Goal: Information Seeking & Learning: Learn about a topic

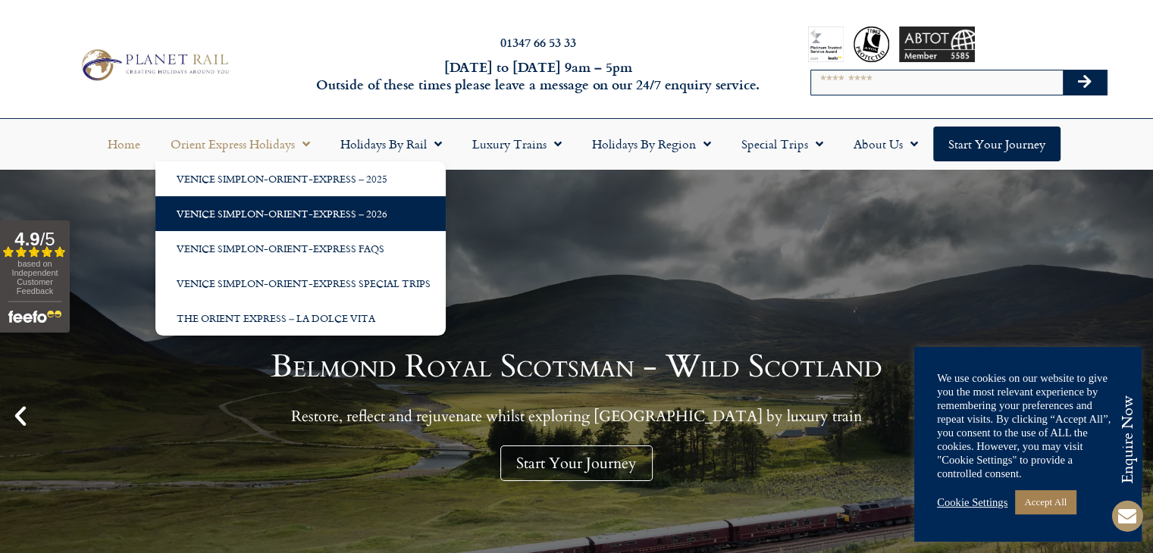
click at [299, 215] on link "Venice Simplon-Orient-Express – 2026" at bounding box center [300, 213] width 290 height 35
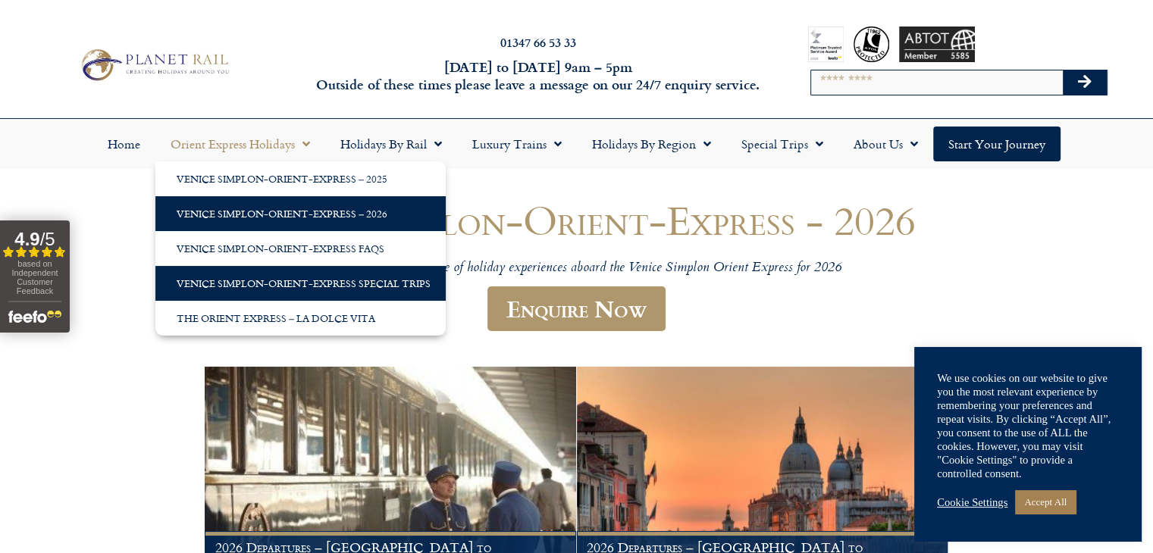
click at [285, 277] on link "Venice Simplon-Orient-Express Special Trips" at bounding box center [300, 283] width 290 height 35
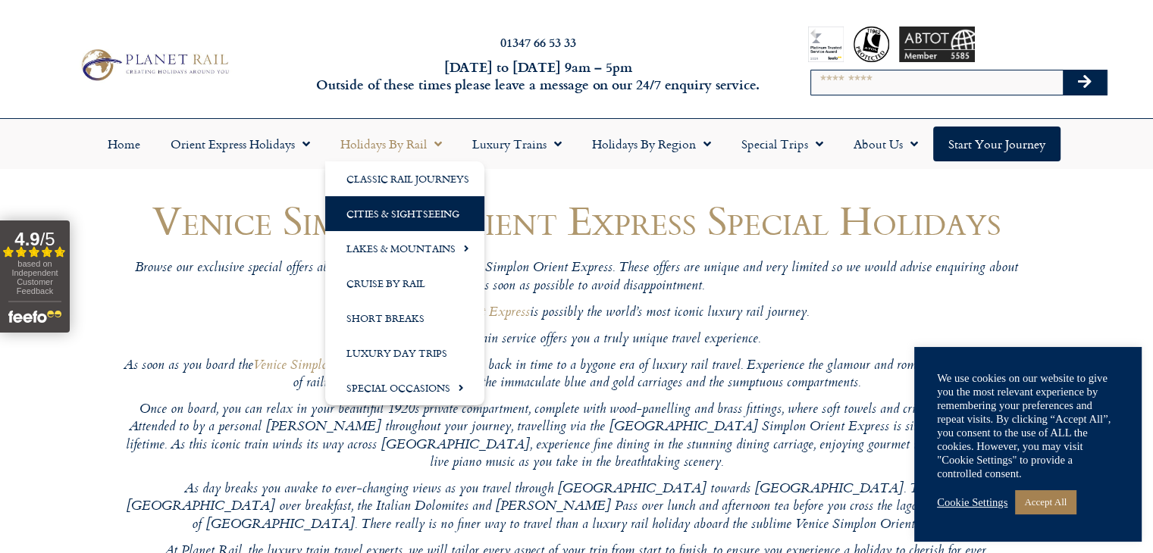
click at [380, 212] on link "Cities & Sightseeing" at bounding box center [404, 213] width 159 height 35
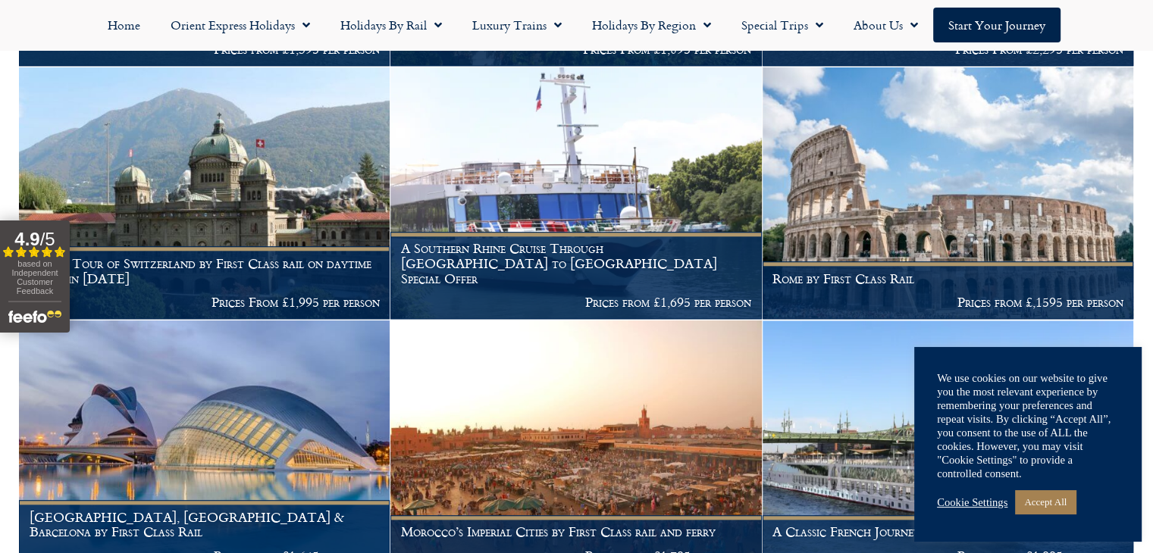
scroll to position [1456, 0]
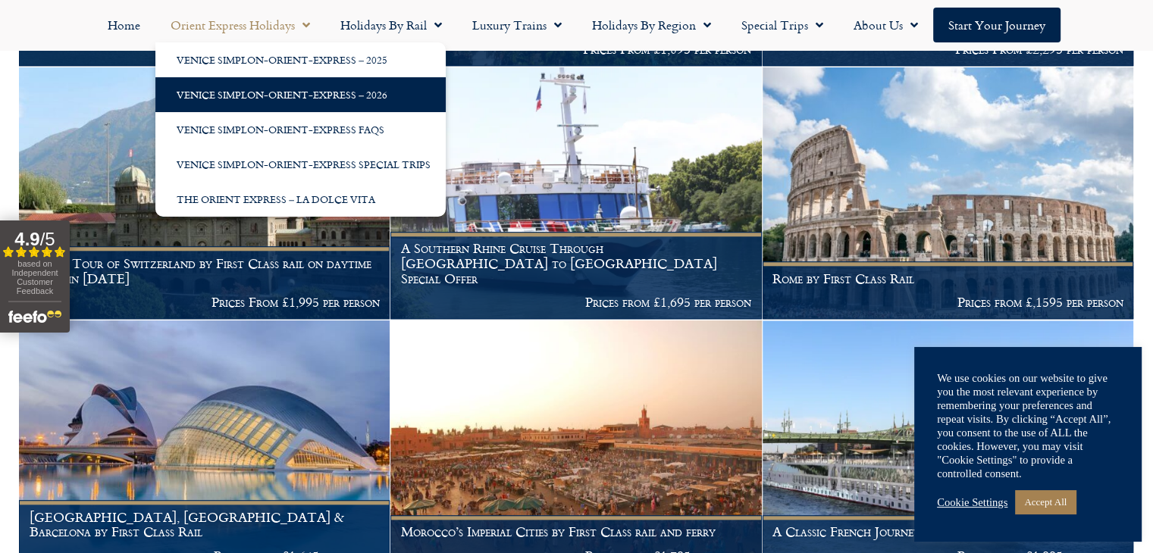
click at [299, 97] on link "Venice Simplon-Orient-Express – 2026" at bounding box center [300, 94] width 290 height 35
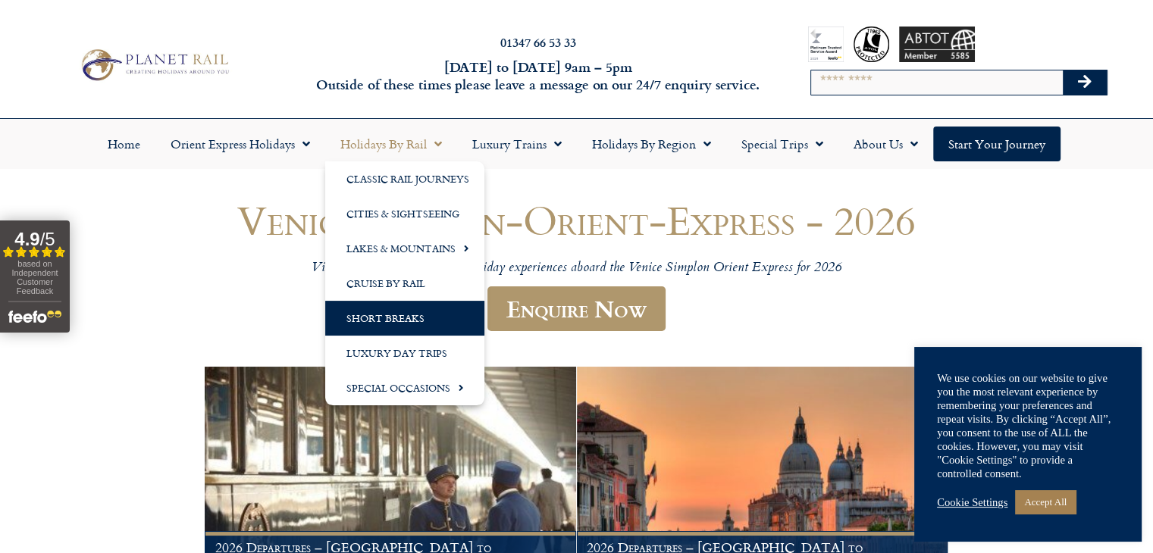
click at [380, 317] on link "Short Breaks" at bounding box center [404, 318] width 159 height 35
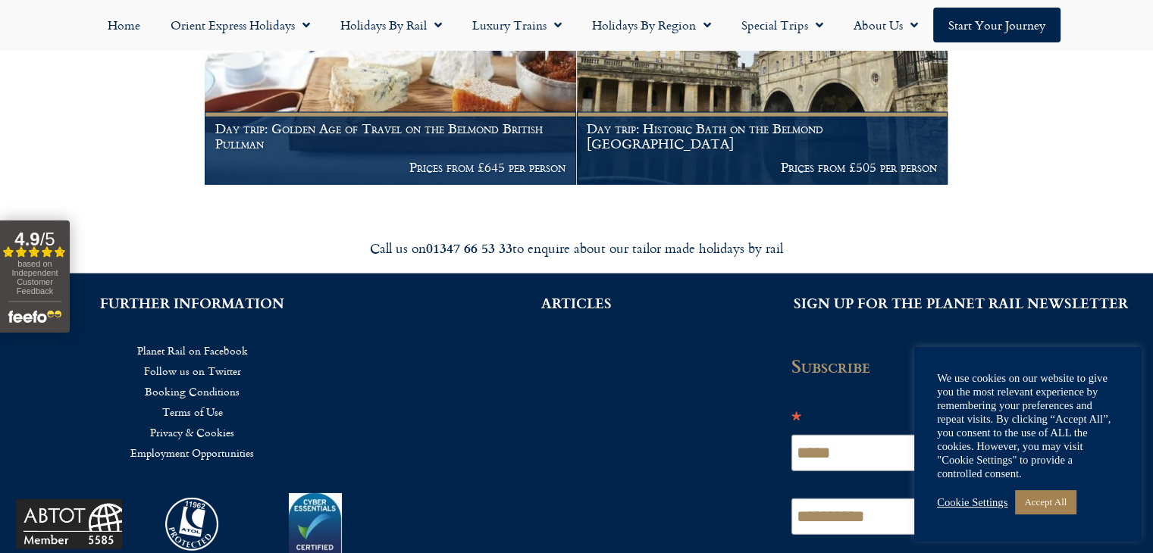
scroll to position [3578, 0]
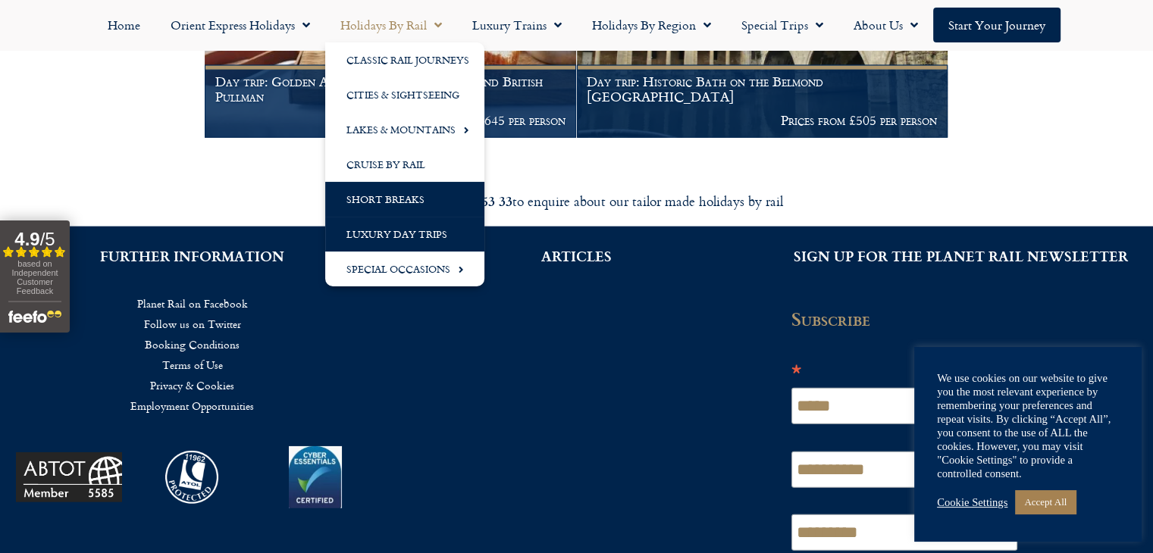
click at [377, 237] on link "Luxury Day Trips" at bounding box center [404, 234] width 159 height 35
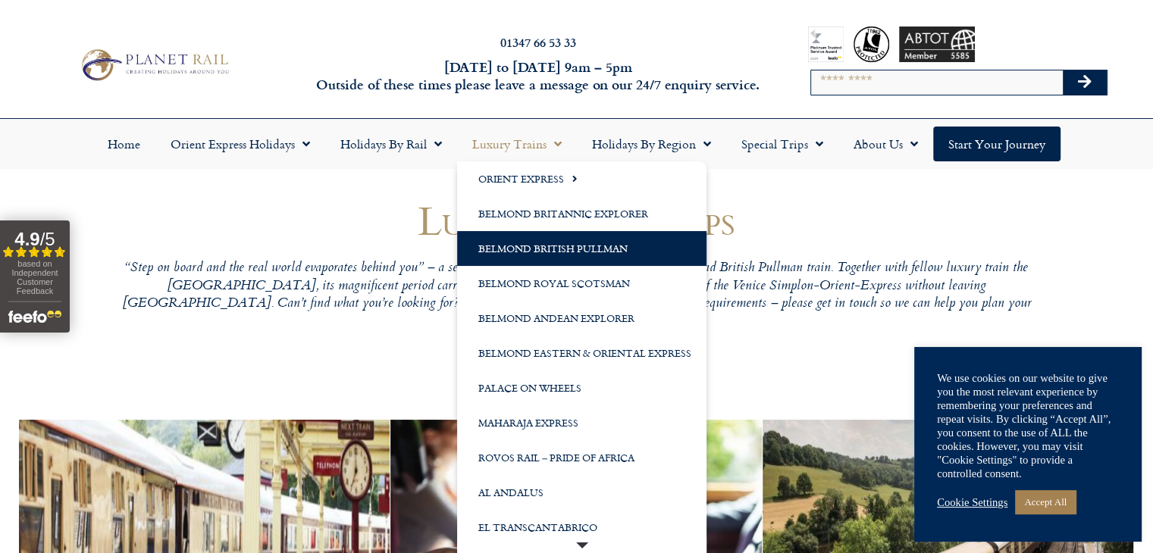
click at [530, 249] on link "Belmond British Pullman" at bounding box center [581, 248] width 249 height 35
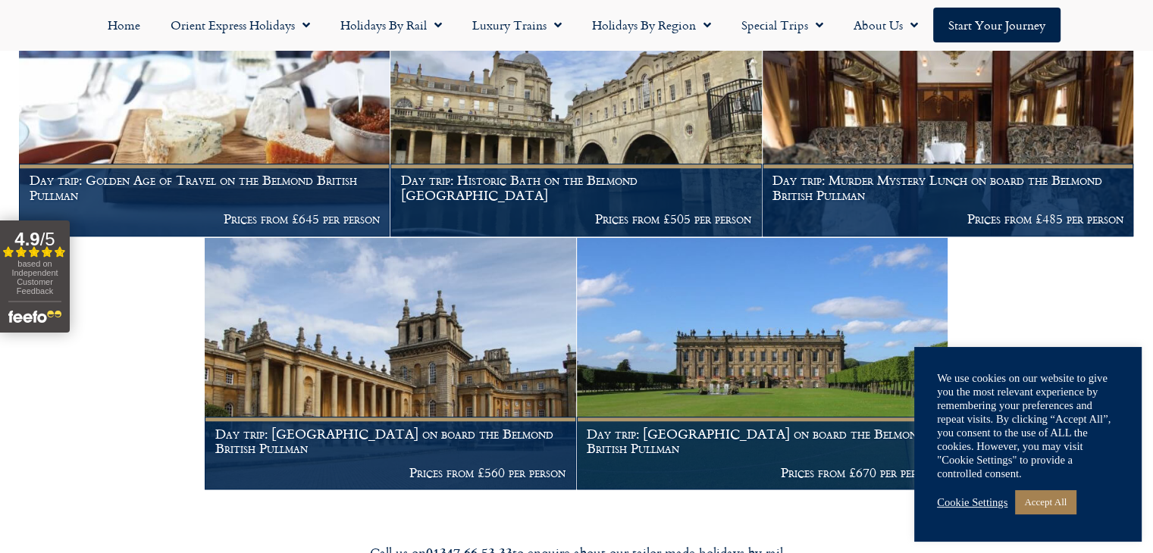
scroll to position [1365, 0]
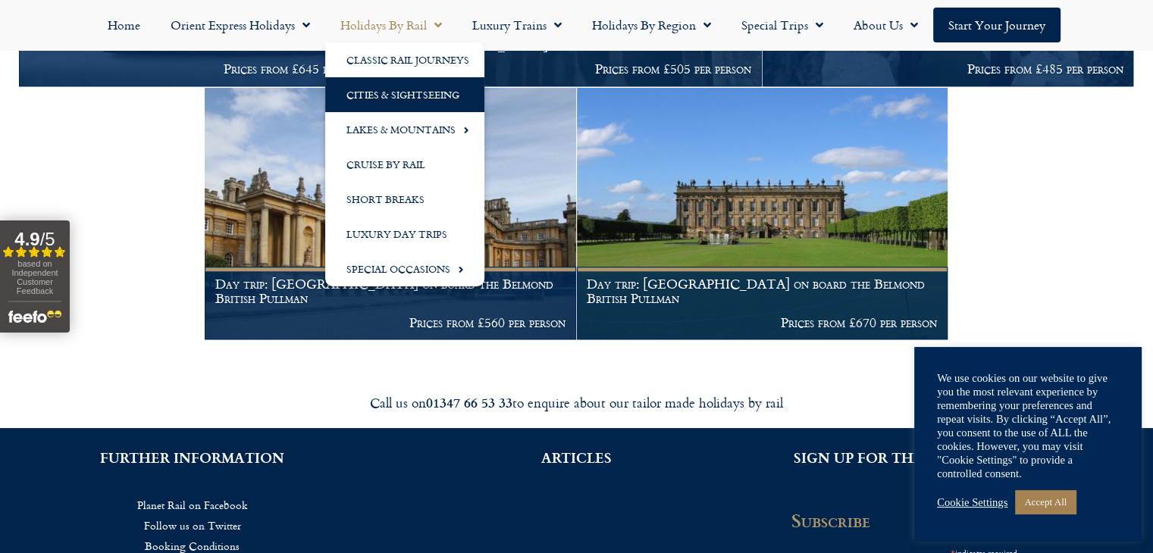
click at [410, 95] on link "Cities & Sightseeing" at bounding box center [404, 94] width 159 height 35
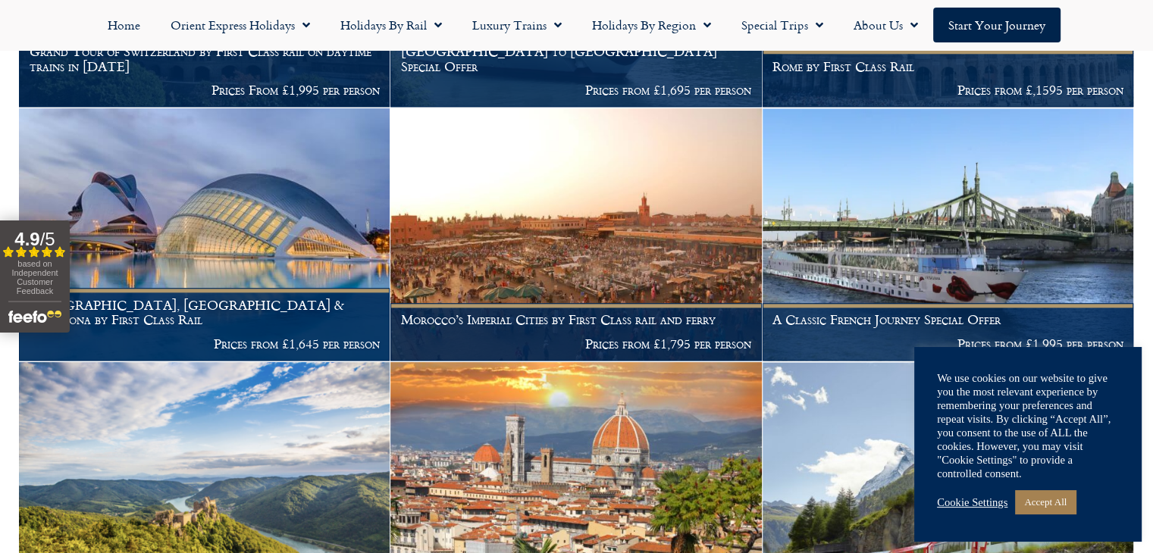
scroll to position [1698, 0]
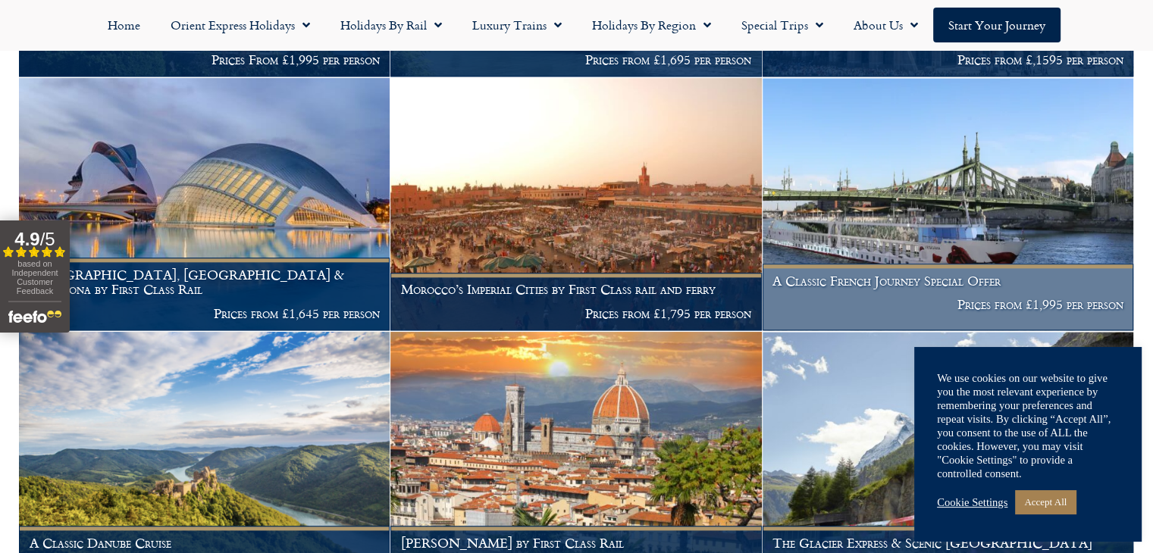
click at [927, 173] on img at bounding box center [948, 204] width 371 height 252
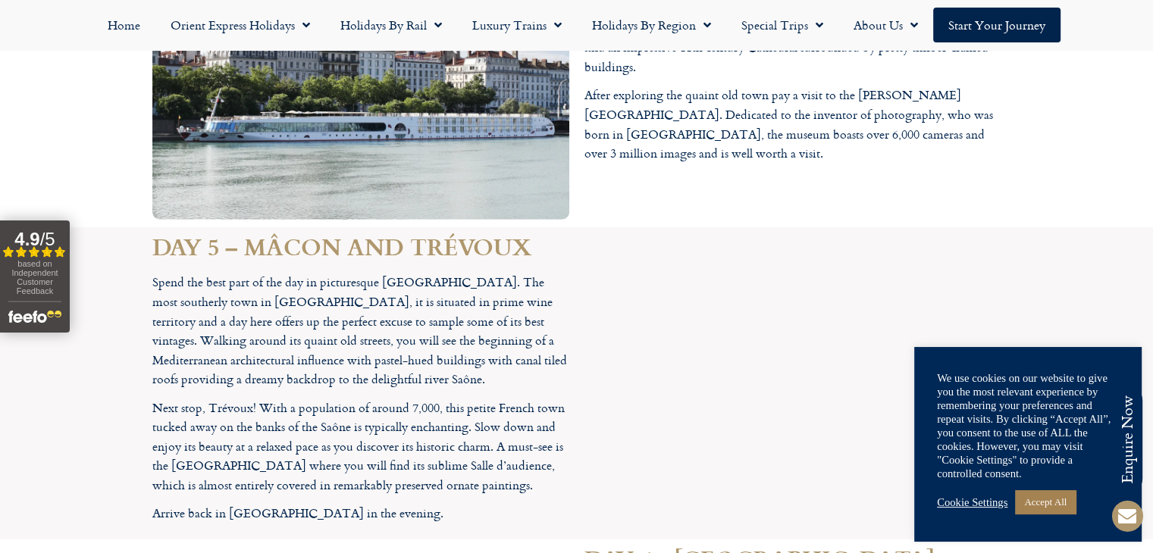
scroll to position [4124, 0]
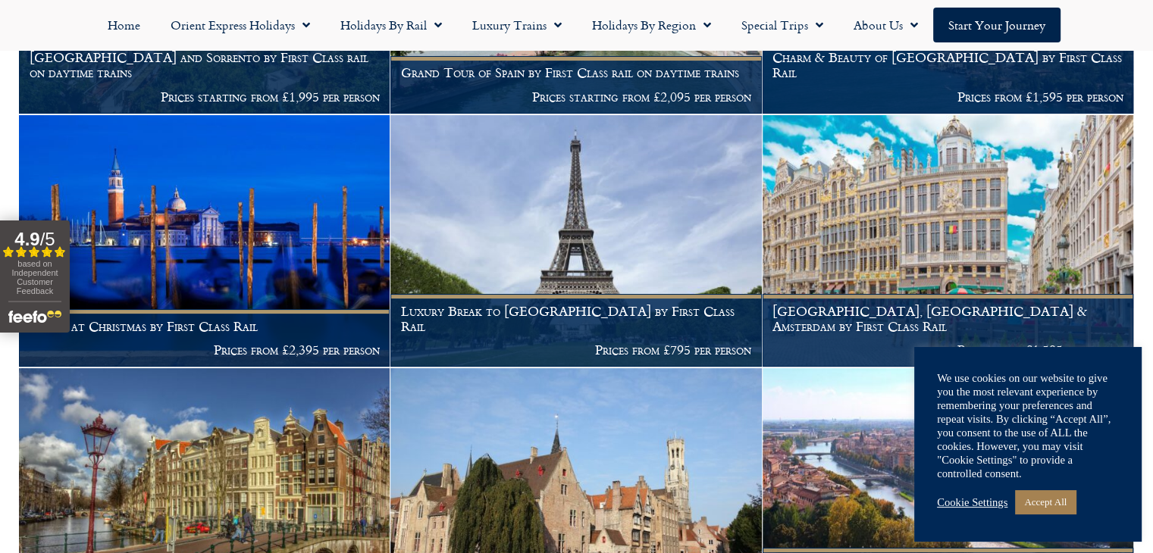
scroll to position [5976, 0]
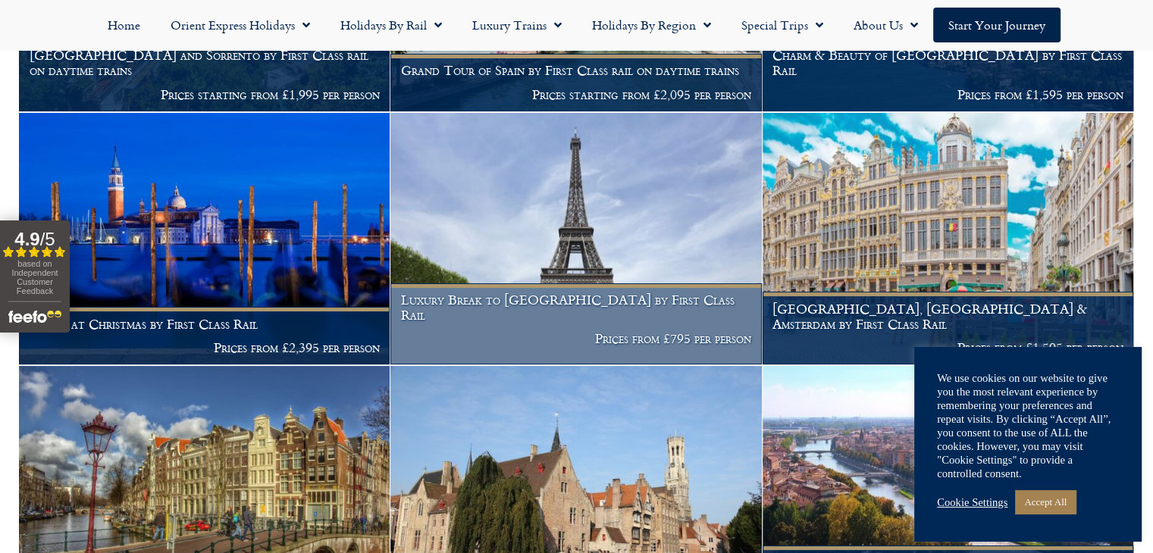
click at [434, 247] on img at bounding box center [575, 239] width 371 height 252
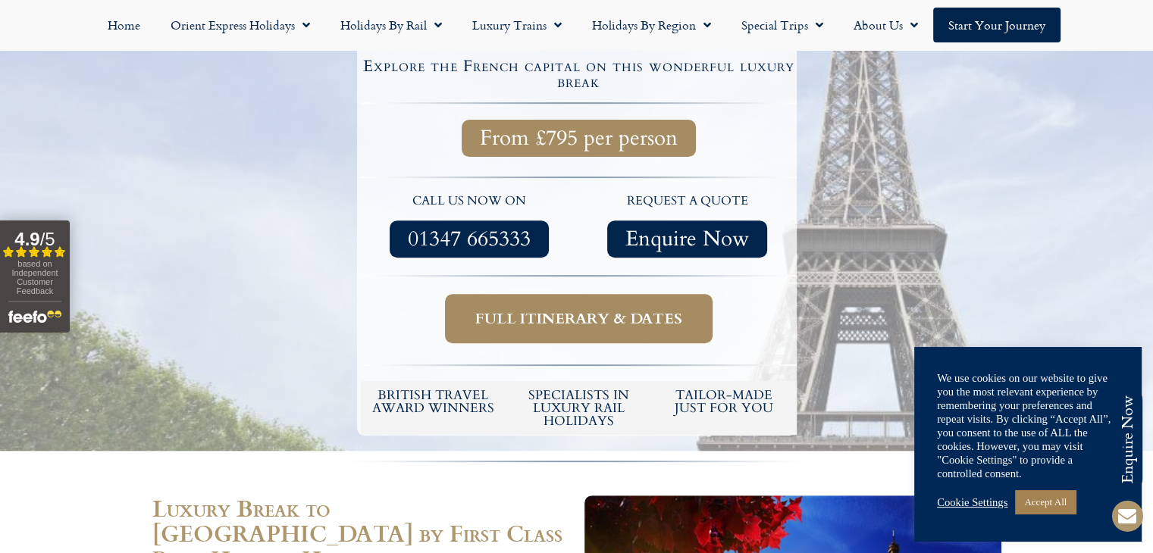
scroll to position [515, 0]
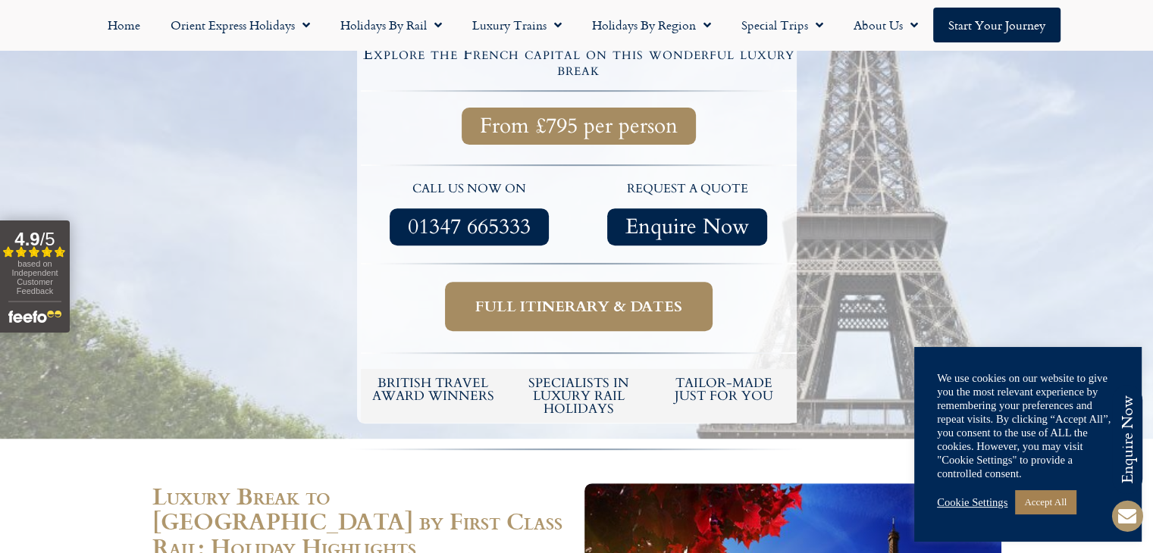
click at [579, 297] on span "Full itinerary & dates" at bounding box center [578, 306] width 207 height 19
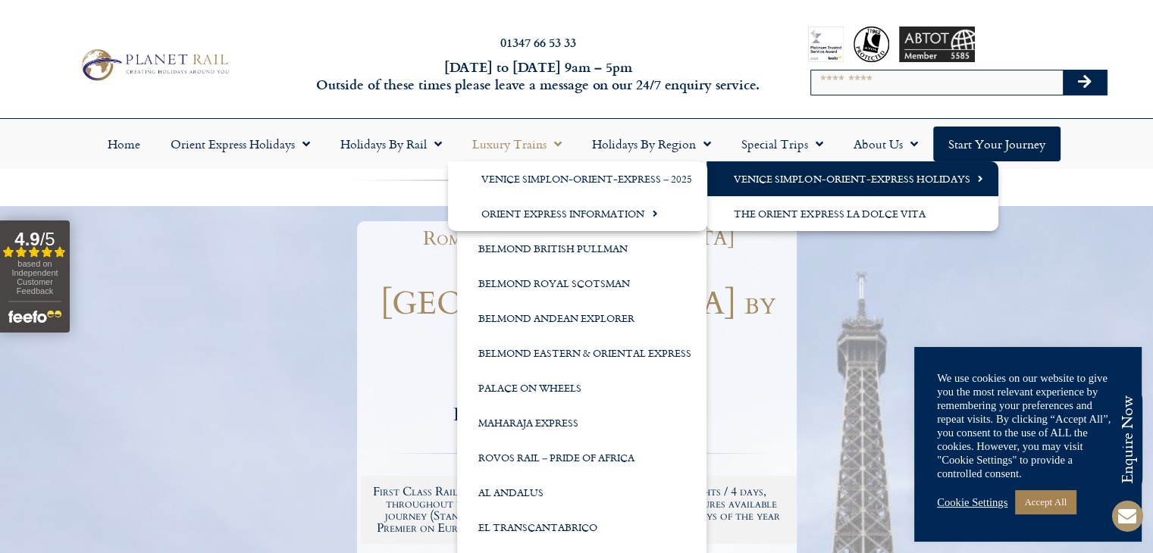
click at [766, 179] on link "Venice Simplon-Orient-Express Holidays" at bounding box center [853, 178] width 292 height 35
